Goal: Task Accomplishment & Management: Use online tool/utility

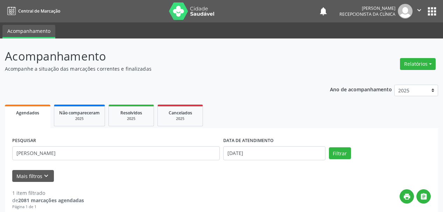
scroll to position [105, 0]
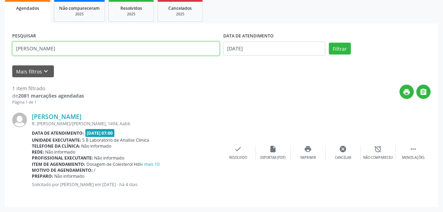
drag, startPoint x: 68, startPoint y: 49, endPoint x: 0, endPoint y: 54, distance: 68.5
click at [0, 54] on div "Acompanhamento Acompanhe a situação das marcações correntes e finalizadas Relat…" at bounding box center [221, 73] width 443 height 278
click at [329, 43] on button "Filtrar" at bounding box center [340, 49] width 22 height 12
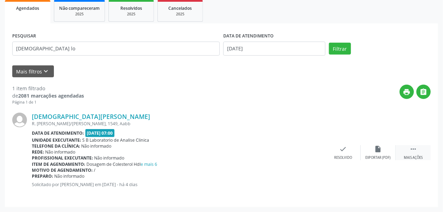
click at [416, 154] on div " Mais ações" at bounding box center [413, 152] width 35 height 15
click at [311, 149] on icon "print" at bounding box center [309, 149] width 8 height 8
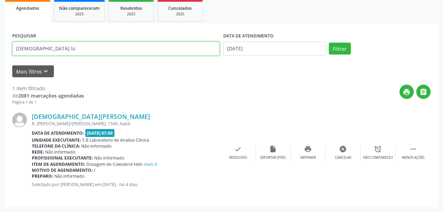
drag, startPoint x: 44, startPoint y: 47, endPoint x: 0, endPoint y: 55, distance: 45.1
click at [0, 55] on div "Acompanhamento Acompanhe a situação das marcações correntes e finalizadas Relat…" at bounding box center [221, 73] width 443 height 278
click at [329, 43] on button "Filtrar" at bounding box center [340, 49] width 22 height 12
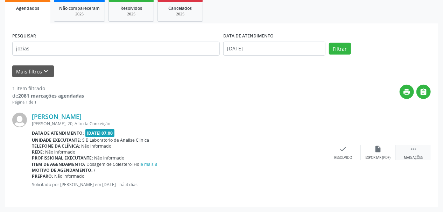
click at [412, 150] on icon "" at bounding box center [414, 149] width 8 height 8
click at [314, 151] on div "print Imprimir" at bounding box center [308, 152] width 35 height 15
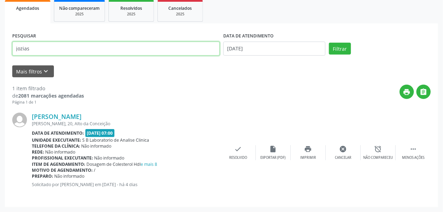
drag, startPoint x: 53, startPoint y: 50, endPoint x: 0, endPoint y: 57, distance: 53.0
click at [0, 57] on div "Acompanhamento Acompanhe a situação das marcações correntes e finalizadas Relat…" at bounding box center [221, 73] width 443 height 278
click at [329, 43] on button "Filtrar" at bounding box center [340, 49] width 22 height 12
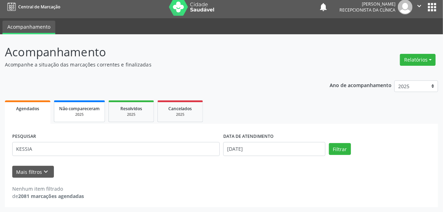
scroll to position [4, 0]
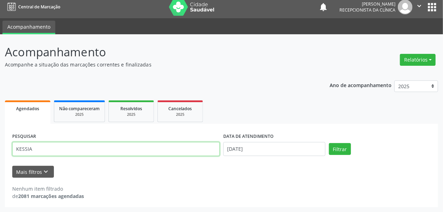
click at [27, 151] on input "KESSIA" at bounding box center [116, 149] width 208 height 14
click at [329, 143] on button "Filtrar" at bounding box center [340, 149] width 22 height 12
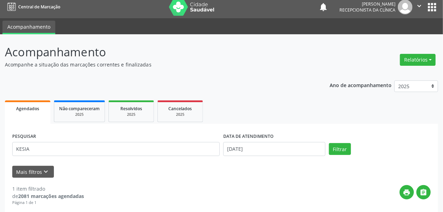
scroll to position [105, 0]
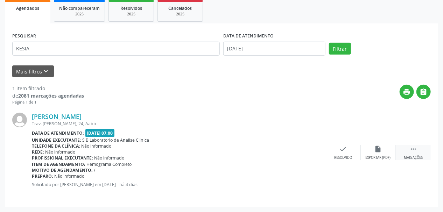
click at [416, 154] on div " Mais ações" at bounding box center [413, 152] width 35 height 15
click at [307, 149] on icon "print" at bounding box center [309, 149] width 8 height 8
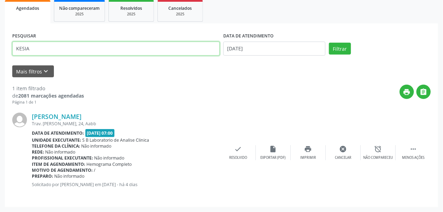
drag, startPoint x: 41, startPoint y: 49, endPoint x: 0, endPoint y: 56, distance: 41.8
click at [0, 56] on div "Acompanhamento Acompanhe a situação das marcações correntes e finalizadas Relat…" at bounding box center [221, 73] width 443 height 278
click at [329, 43] on button "Filtrar" at bounding box center [340, 49] width 22 height 12
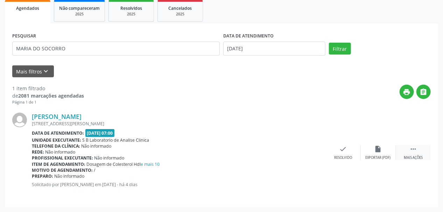
click at [412, 149] on icon "" at bounding box center [414, 149] width 8 height 8
click at [314, 152] on div "print Imprimir" at bounding box center [308, 152] width 35 height 15
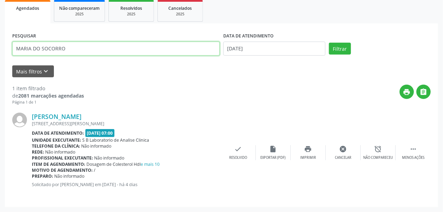
drag, startPoint x: 110, startPoint y: 43, endPoint x: 0, endPoint y: 65, distance: 112.3
click at [0, 65] on div "Acompanhamento Acompanhe a situação das marcações correntes e finalizadas Relat…" at bounding box center [221, 73] width 443 height 278
click at [329, 43] on button "Filtrar" at bounding box center [340, 49] width 22 height 12
drag, startPoint x: 77, startPoint y: 50, endPoint x: 0, endPoint y: 47, distance: 77.1
click at [0, 47] on div "Acompanhamento Acompanhe a situação das marcações correntes e finalizadas Relat…" at bounding box center [221, 73] width 443 height 278
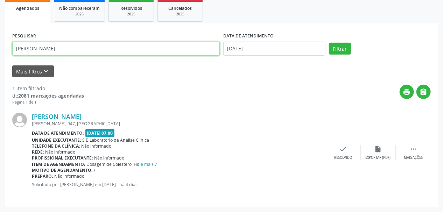
click at [329, 43] on button "Filtrar" at bounding box center [340, 49] width 22 height 12
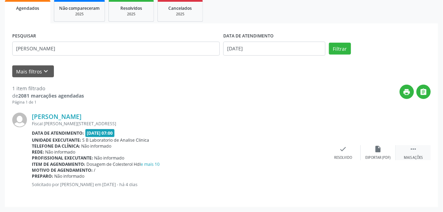
click at [408, 157] on div "Mais ações" at bounding box center [413, 157] width 19 height 5
click at [304, 153] on div "print Imprimir" at bounding box center [308, 152] width 35 height 15
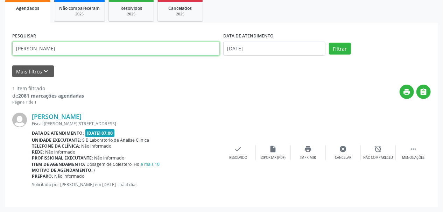
drag, startPoint x: 29, startPoint y: 48, endPoint x: 0, endPoint y: 51, distance: 28.9
click at [0, 51] on div "Acompanhamento Acompanhe a situação das marcações correntes e finalizadas Relat…" at bounding box center [221, 73] width 443 height 278
click at [329, 43] on button "Filtrar" at bounding box center [340, 49] width 22 height 12
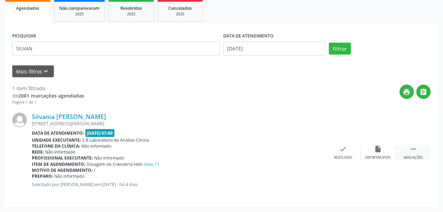
click at [409, 152] on div " Mais ações" at bounding box center [413, 152] width 35 height 15
click at [307, 153] on div "print Imprimir" at bounding box center [308, 152] width 35 height 15
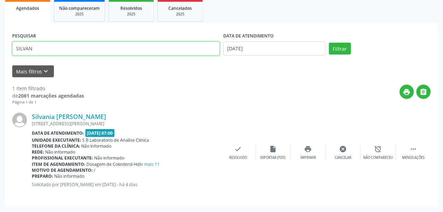
drag, startPoint x: 62, startPoint y: 49, endPoint x: 0, endPoint y: 55, distance: 61.9
click at [0, 55] on div "Acompanhamento Acompanhe a situação das marcações correntes e finalizadas Relat…" at bounding box center [221, 73] width 443 height 278
click at [329, 43] on button "Filtrar" at bounding box center [340, 49] width 22 height 12
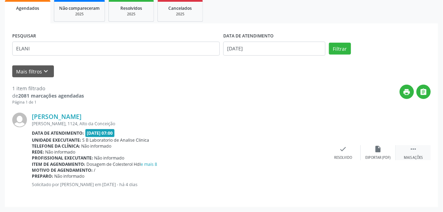
click at [421, 150] on div " Mais ações" at bounding box center [413, 152] width 35 height 15
click at [318, 154] on div "print Imprimir" at bounding box center [308, 152] width 35 height 15
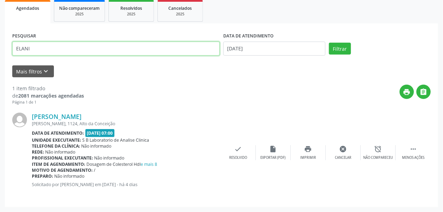
drag, startPoint x: 38, startPoint y: 50, endPoint x: 0, endPoint y: 62, distance: 40.1
click at [0, 62] on div "Acompanhamento Acompanhe a situação das marcações correntes e finalizadas Relat…" at bounding box center [221, 73] width 443 height 278
click at [329, 43] on button "Filtrar" at bounding box center [340, 49] width 22 height 12
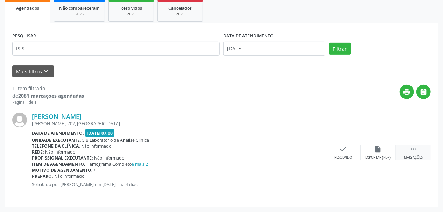
click at [412, 153] on div " Mais ações" at bounding box center [413, 152] width 35 height 15
click at [311, 154] on div "print Imprimir" at bounding box center [308, 152] width 35 height 15
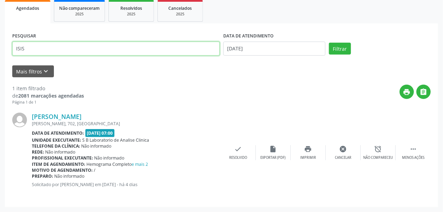
drag, startPoint x: 20, startPoint y: 56, endPoint x: 0, endPoint y: 66, distance: 22.2
click at [0, 66] on div "Acompanhamento Acompanhe a situação das marcações correntes e finalizadas Relat…" at bounding box center [221, 73] width 443 height 278
click at [329, 43] on button "Filtrar" at bounding box center [340, 49] width 22 height 12
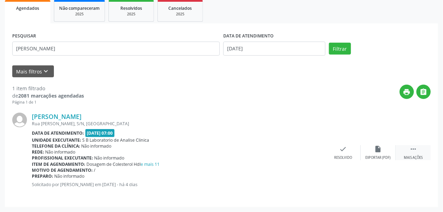
click at [409, 151] on div " Mais ações" at bounding box center [413, 152] width 35 height 15
click at [314, 147] on div "print Imprimir" at bounding box center [308, 152] width 35 height 15
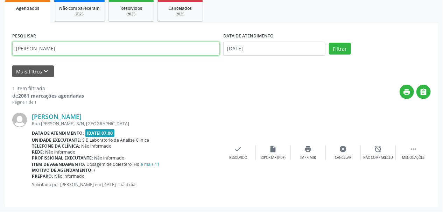
drag, startPoint x: 61, startPoint y: 48, endPoint x: 0, endPoint y: 46, distance: 61.3
click at [0, 46] on div "Acompanhamento Acompanhe a situação das marcações correntes e finalizadas Relat…" at bounding box center [221, 73] width 443 height 278
click at [329, 43] on button "Filtrar" at bounding box center [340, 49] width 22 height 12
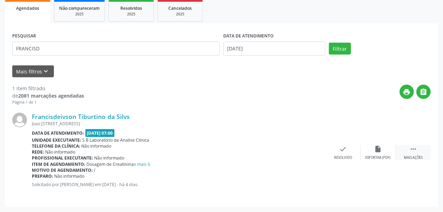
click at [416, 150] on icon "" at bounding box center [414, 149] width 8 height 8
click at [315, 151] on div "print Imprimir" at bounding box center [308, 152] width 35 height 15
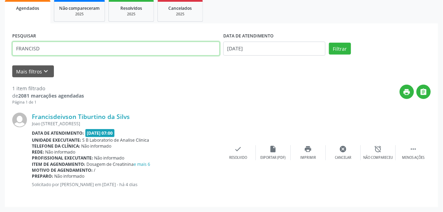
drag, startPoint x: 50, startPoint y: 47, endPoint x: 0, endPoint y: 61, distance: 52.4
click at [0, 60] on div "Acompanhamento Acompanhe a situação das marcações correntes e finalizadas Relat…" at bounding box center [221, 73] width 443 height 278
type input "[PERSON_NAME]"
click at [329, 43] on button "Filtrar" at bounding box center [340, 49] width 22 height 12
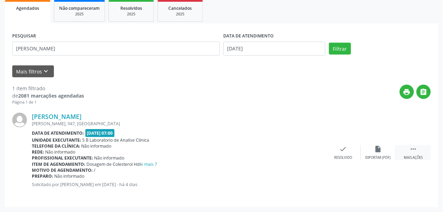
click at [405, 147] on div " Mais ações" at bounding box center [413, 152] width 35 height 15
click at [309, 151] on icon "print" at bounding box center [309, 149] width 8 height 8
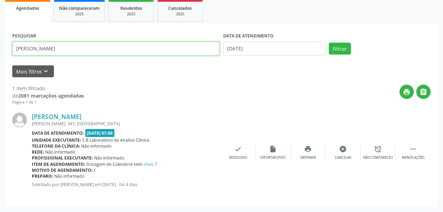
drag, startPoint x: 55, startPoint y: 51, endPoint x: 0, endPoint y: 53, distance: 54.6
click at [0, 52] on div "Acompanhamento Acompanhe a situação das marcações correntes e finalizadas Relat…" at bounding box center [221, 73] width 443 height 278
click at [329, 43] on button "Filtrar" at bounding box center [340, 49] width 22 height 12
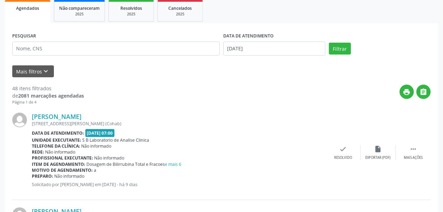
scroll to position [0, 0]
